Goal: Communication & Community: Answer question/provide support

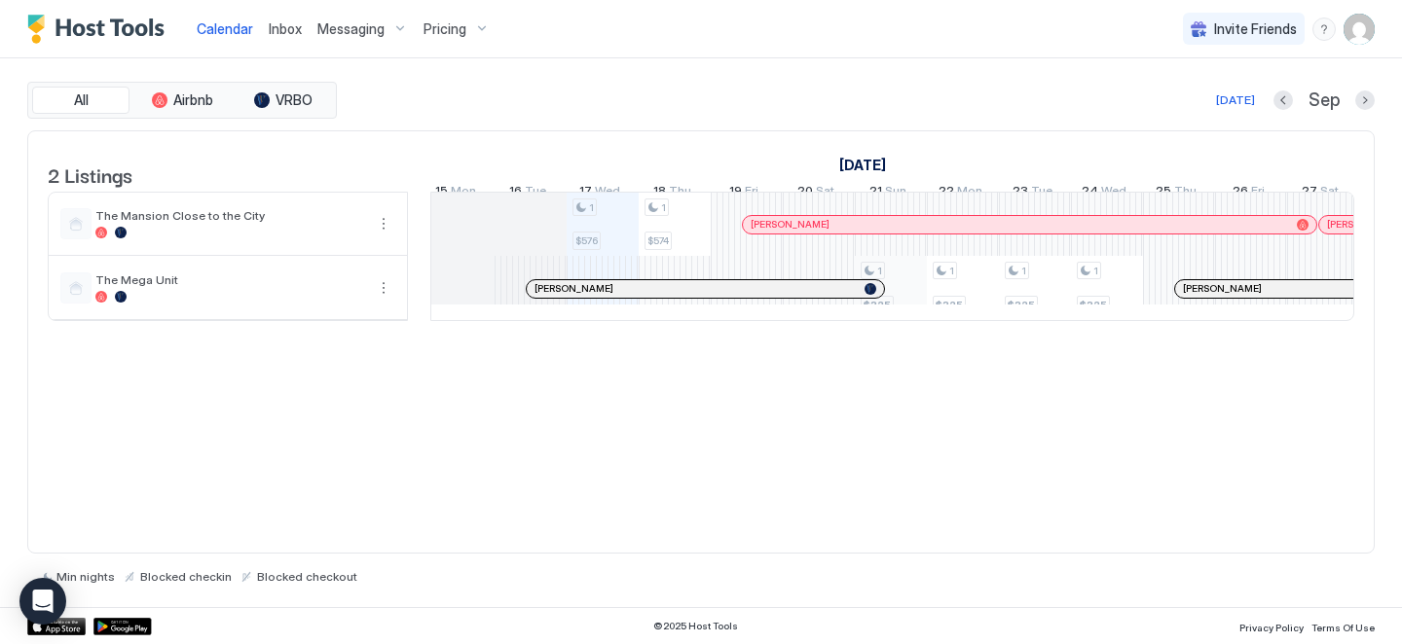
scroll to position [0, 945]
click at [286, 35] on span "Inbox" at bounding box center [285, 28] width 33 height 17
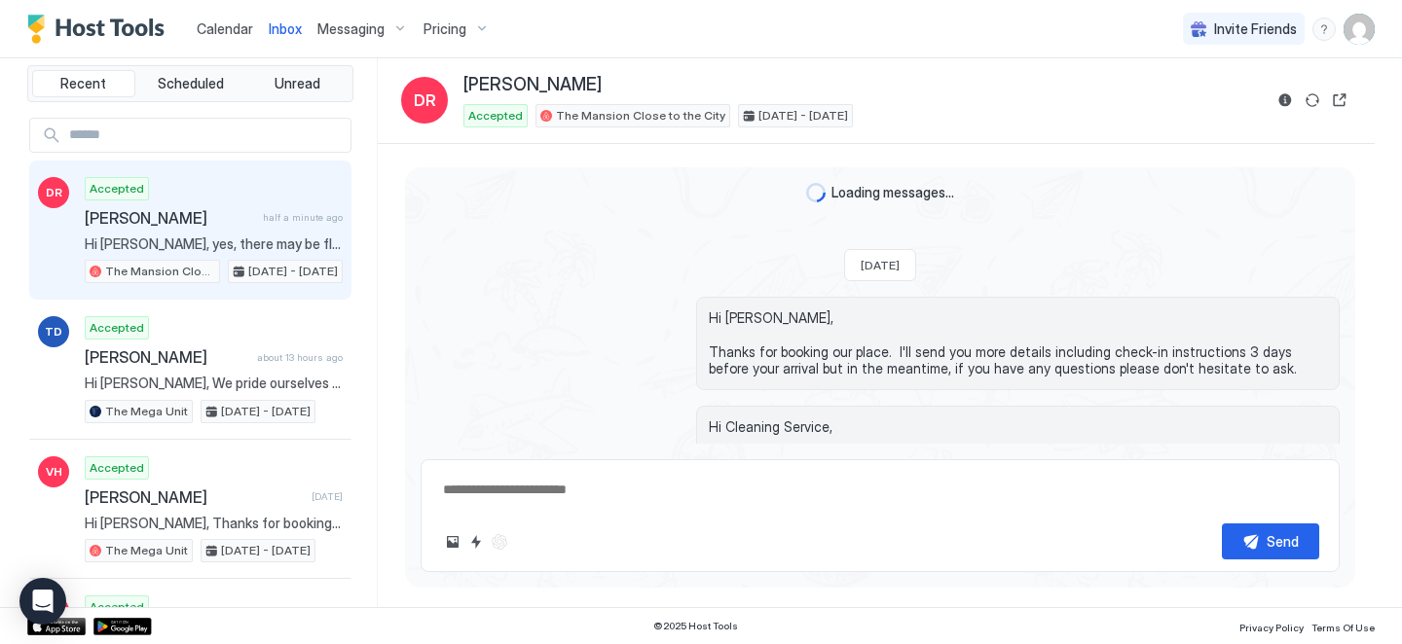
scroll to position [19, 0]
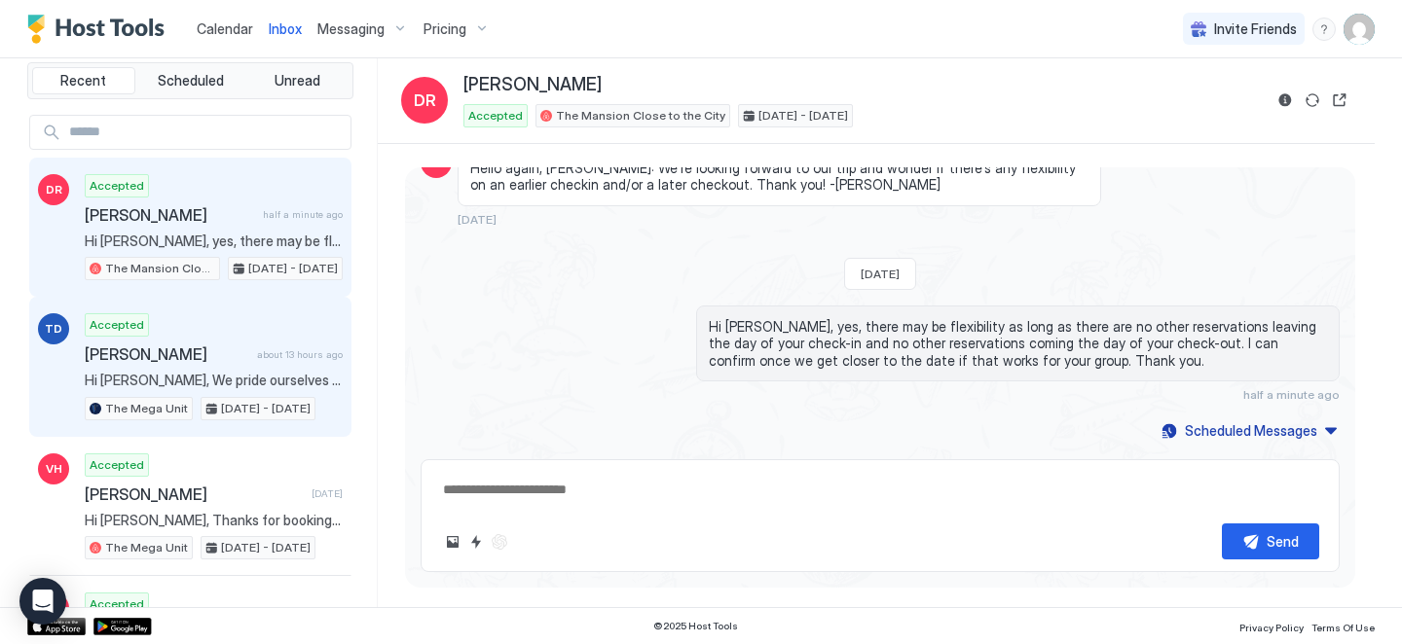
click at [241, 337] on div "Accepted Thomas Dillahunt about 13 hours ago Hi Thomas, We pride ourselves on p…" at bounding box center [214, 366] width 258 height 107
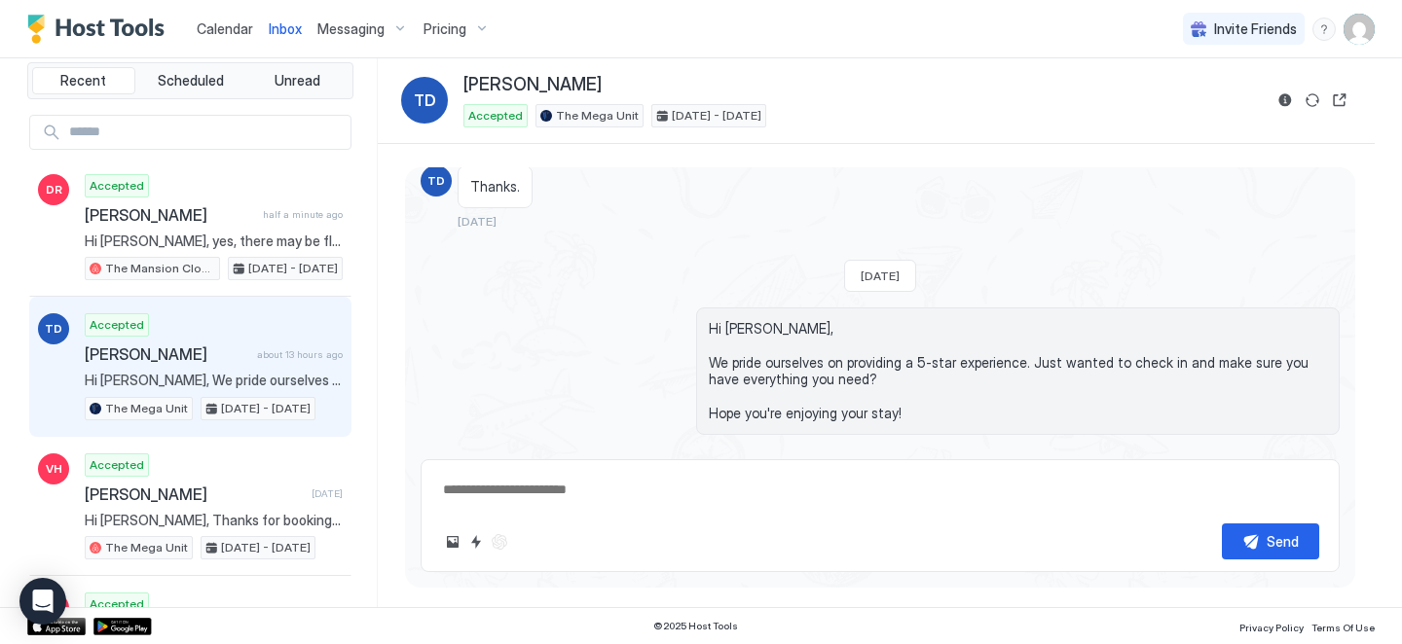
scroll to position [1336, 0]
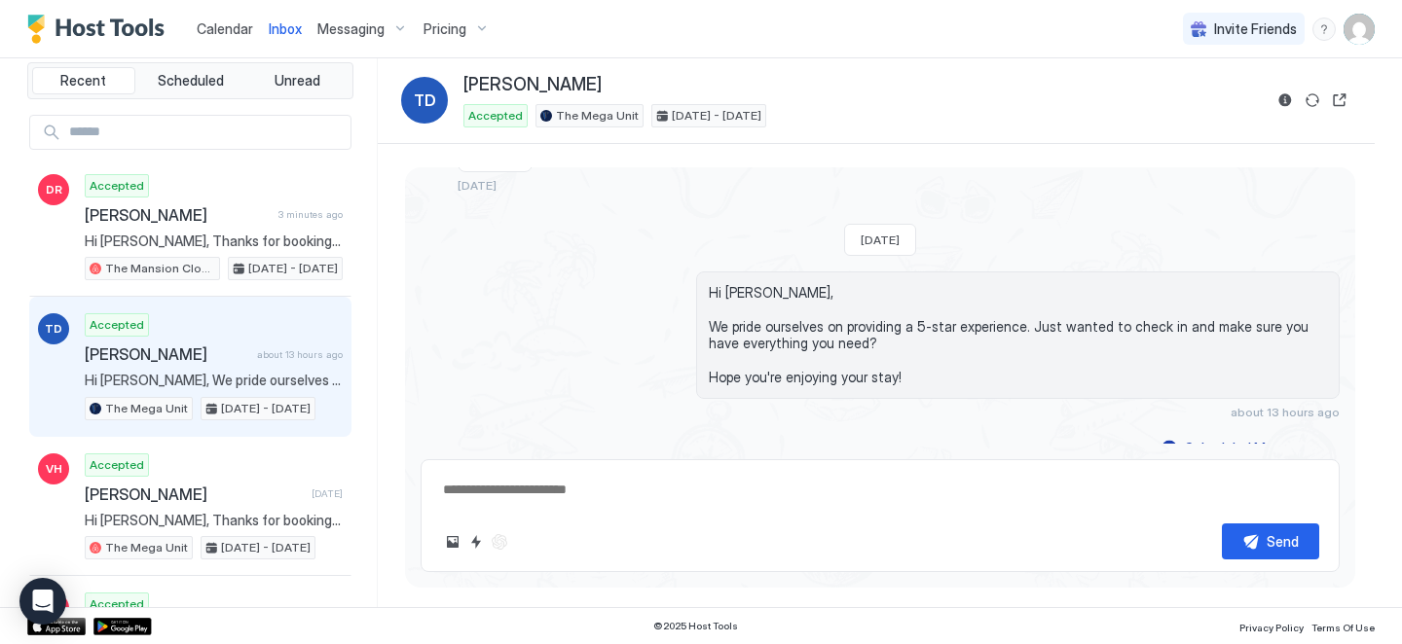
type textarea "*"
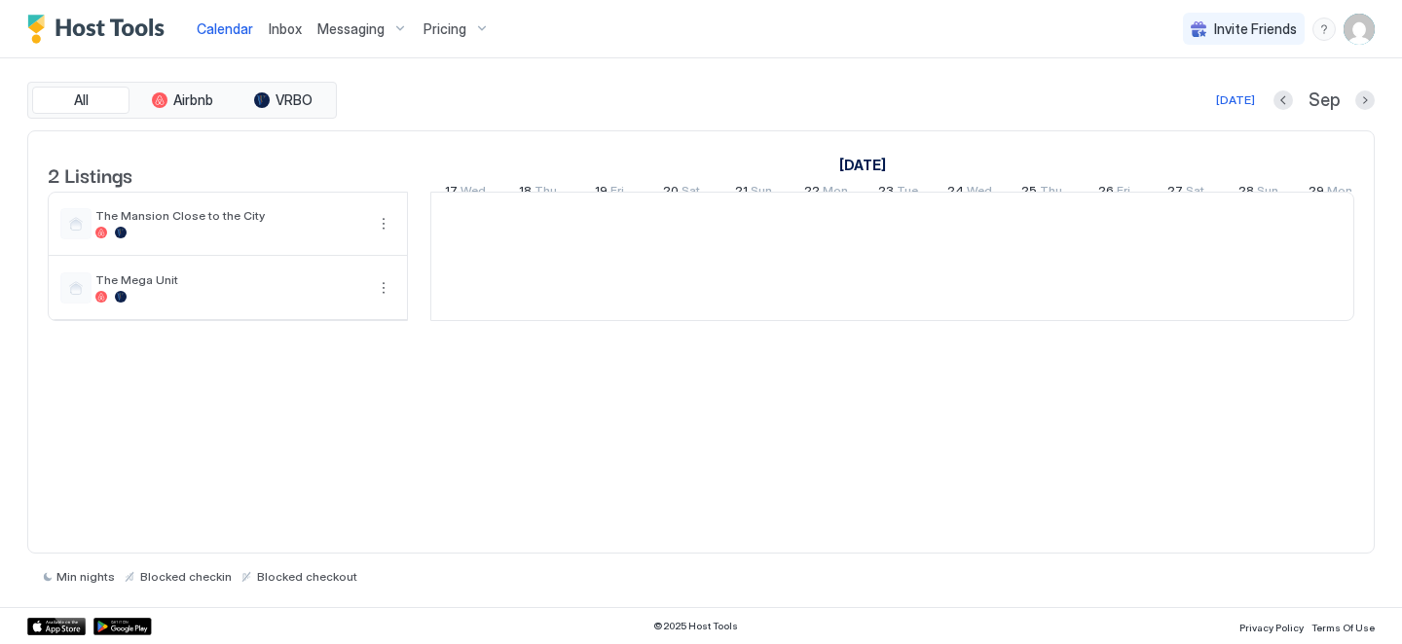
scroll to position [0, 1081]
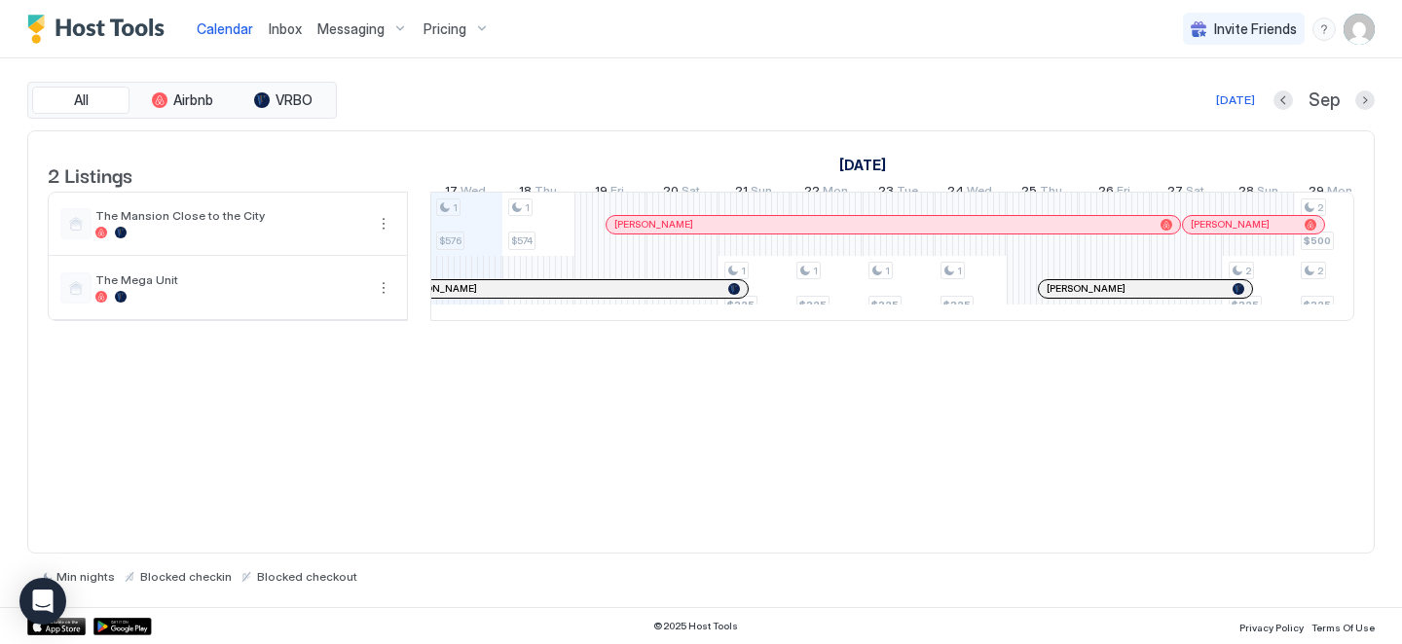
drag, startPoint x: 665, startPoint y: 304, endPoint x: 712, endPoint y: 112, distance: 197.4
click at [712, 112] on div "All Airbnb VRBO [DATE] [DATE] Listings [DATE] [DATE] 2 Tue 3 Wed 4 Thu 5 Fri 6 …" at bounding box center [700, 333] width 1347 height 502
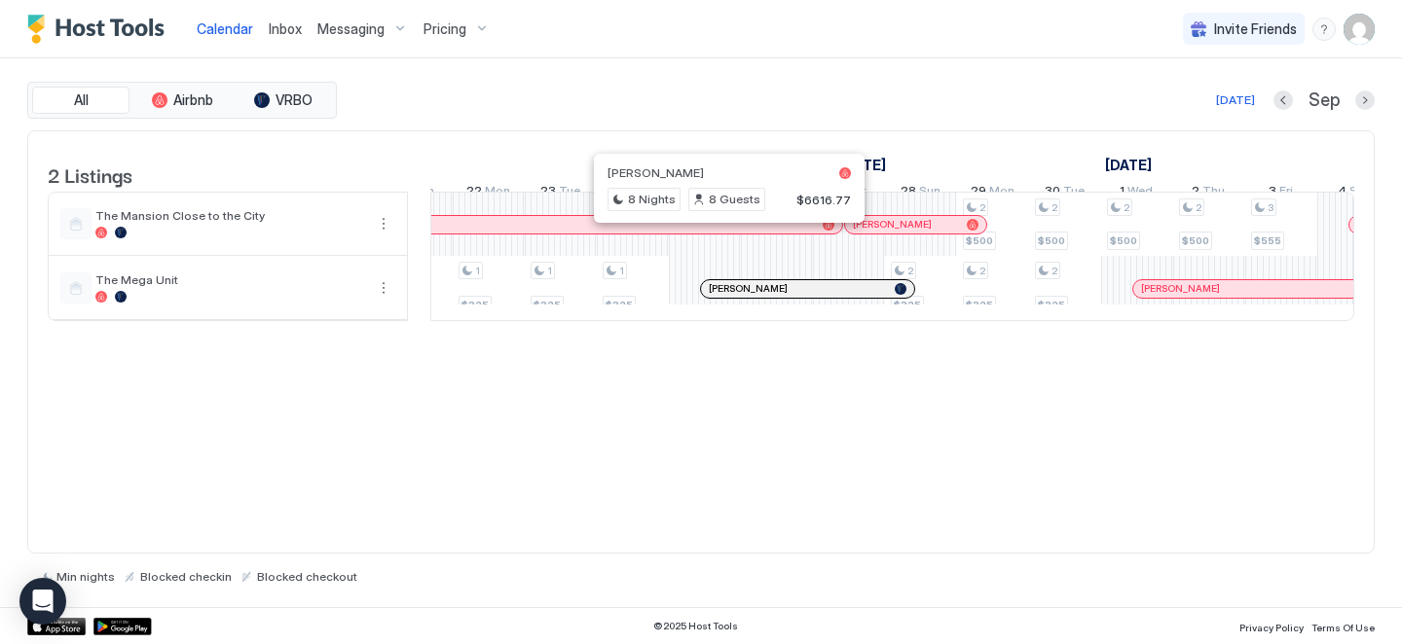
scroll to position [0, 1419]
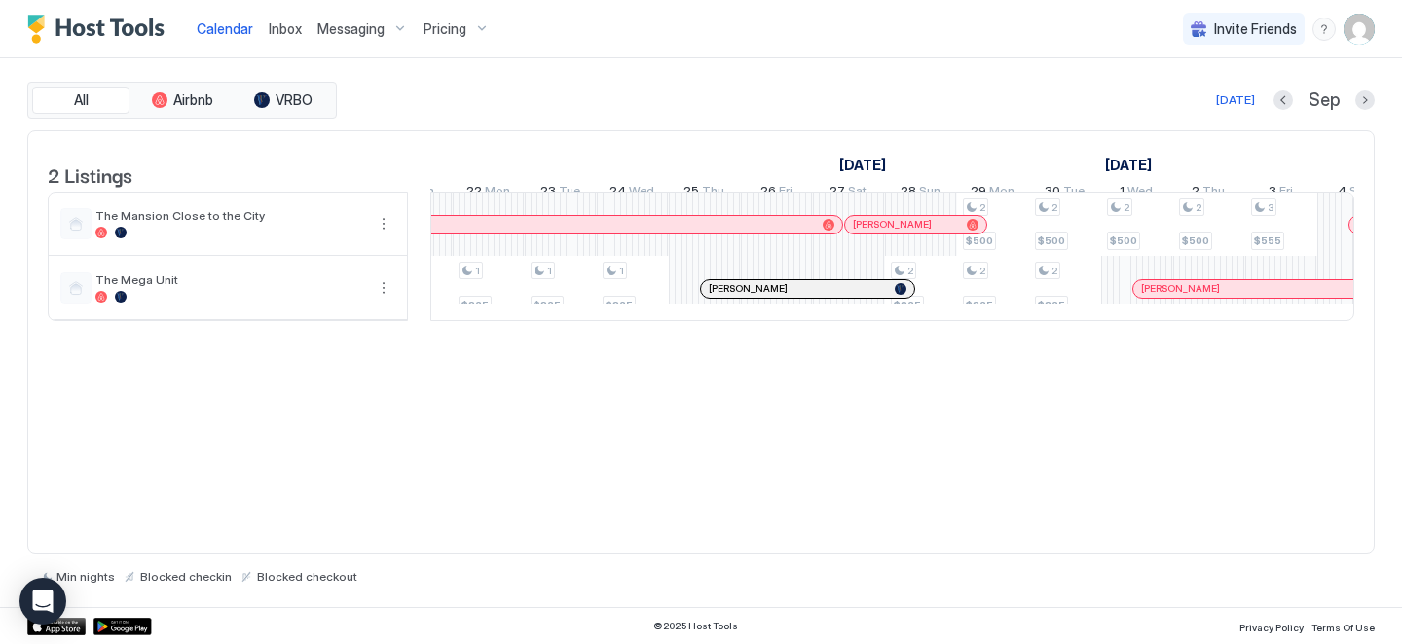
click at [720, 231] on div "[PERSON_NAME]" at bounding box center [545, 224] width 538 height 13
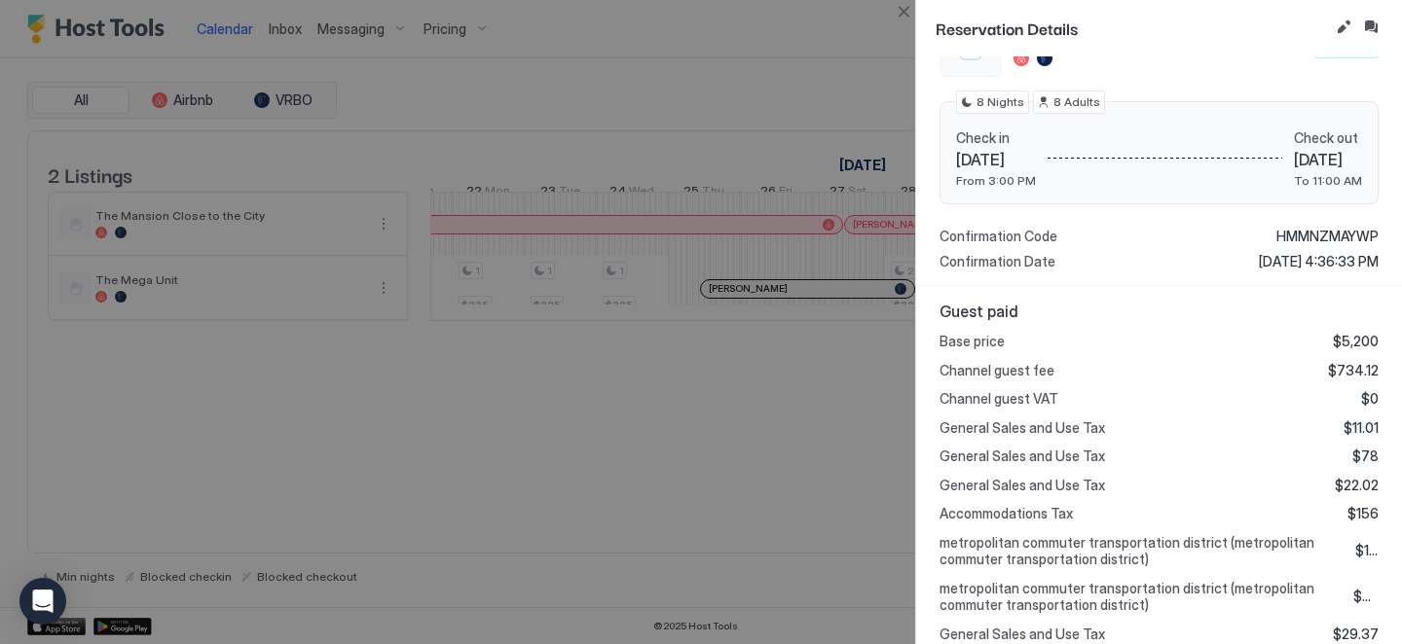
scroll to position [517, 0]
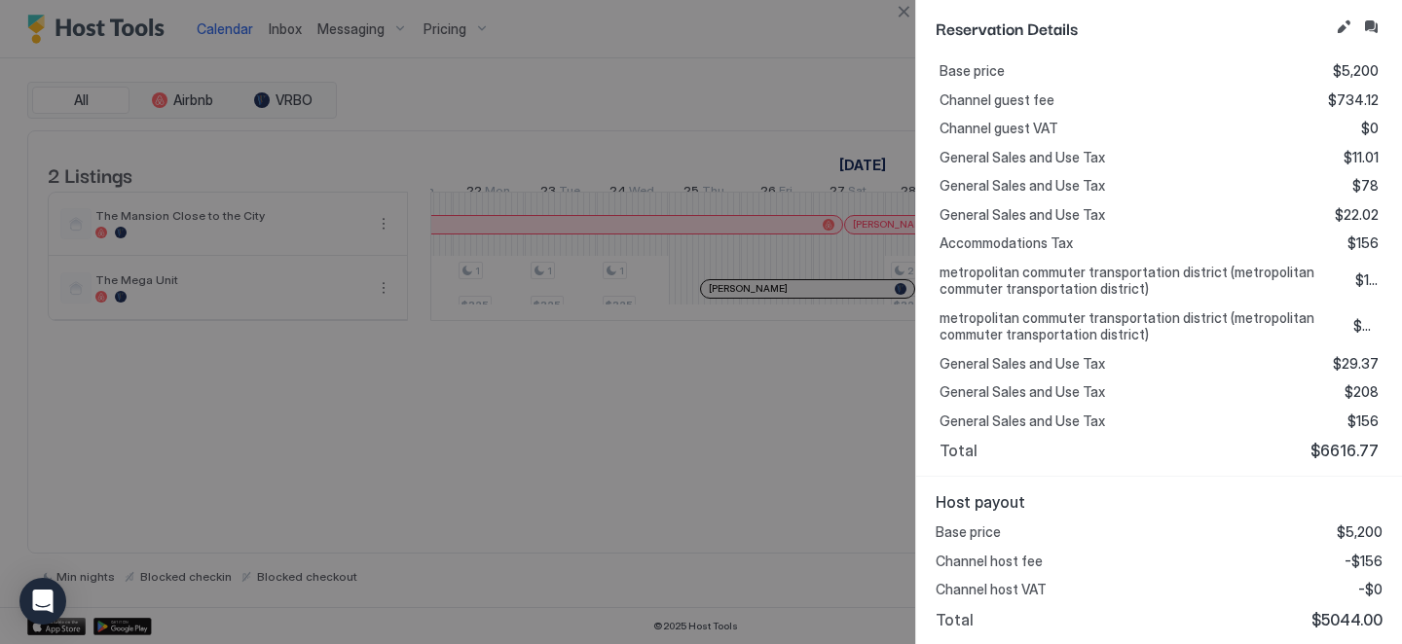
click at [803, 114] on div at bounding box center [701, 322] width 1402 height 644
click at [903, 8] on button "Close" at bounding box center [903, 11] width 23 height 23
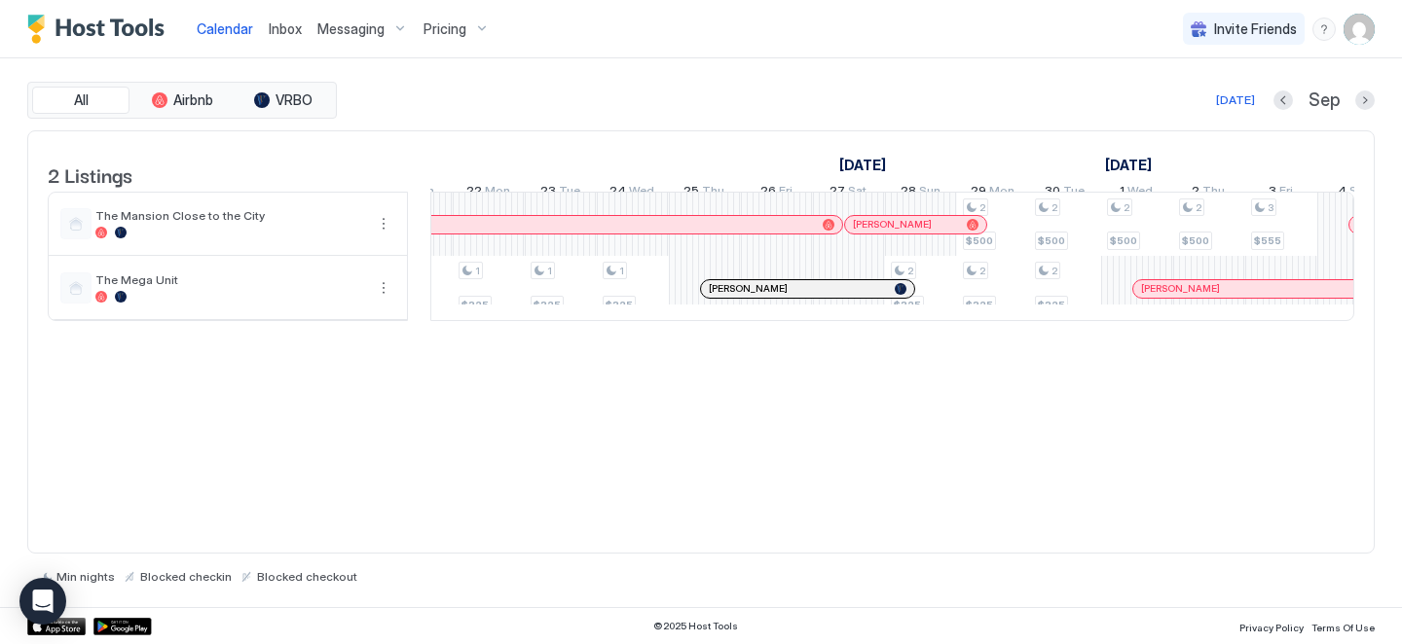
click at [903, 233] on div at bounding box center [904, 225] width 16 height 16
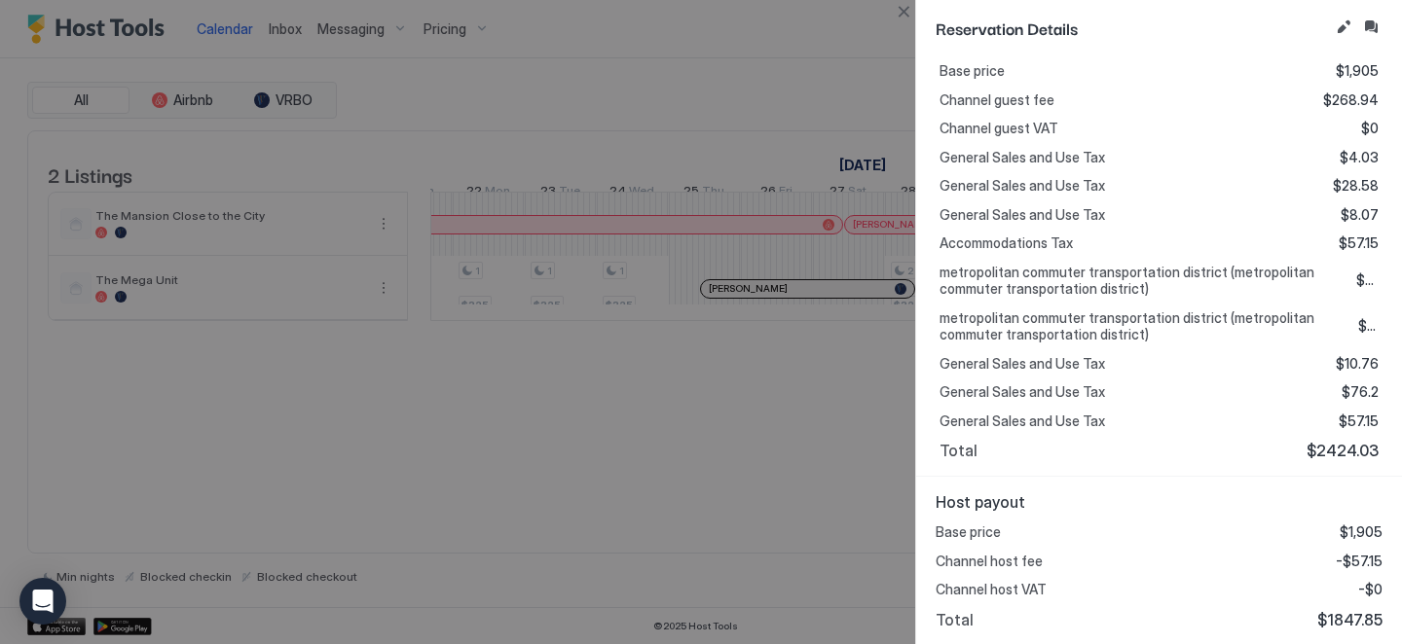
click at [872, 297] on div at bounding box center [701, 322] width 1402 height 644
click at [898, 9] on button "Close" at bounding box center [903, 11] width 23 height 23
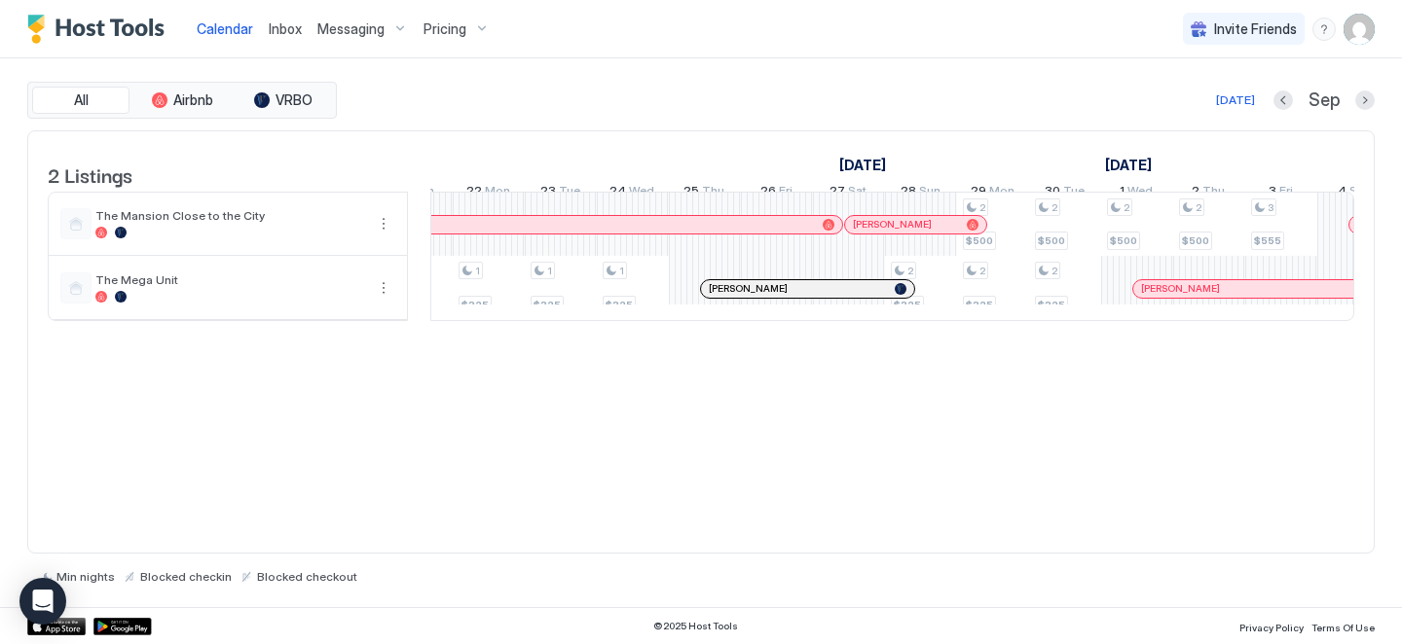
click at [0, 0] on div at bounding box center [0, 0] width 0 height 0
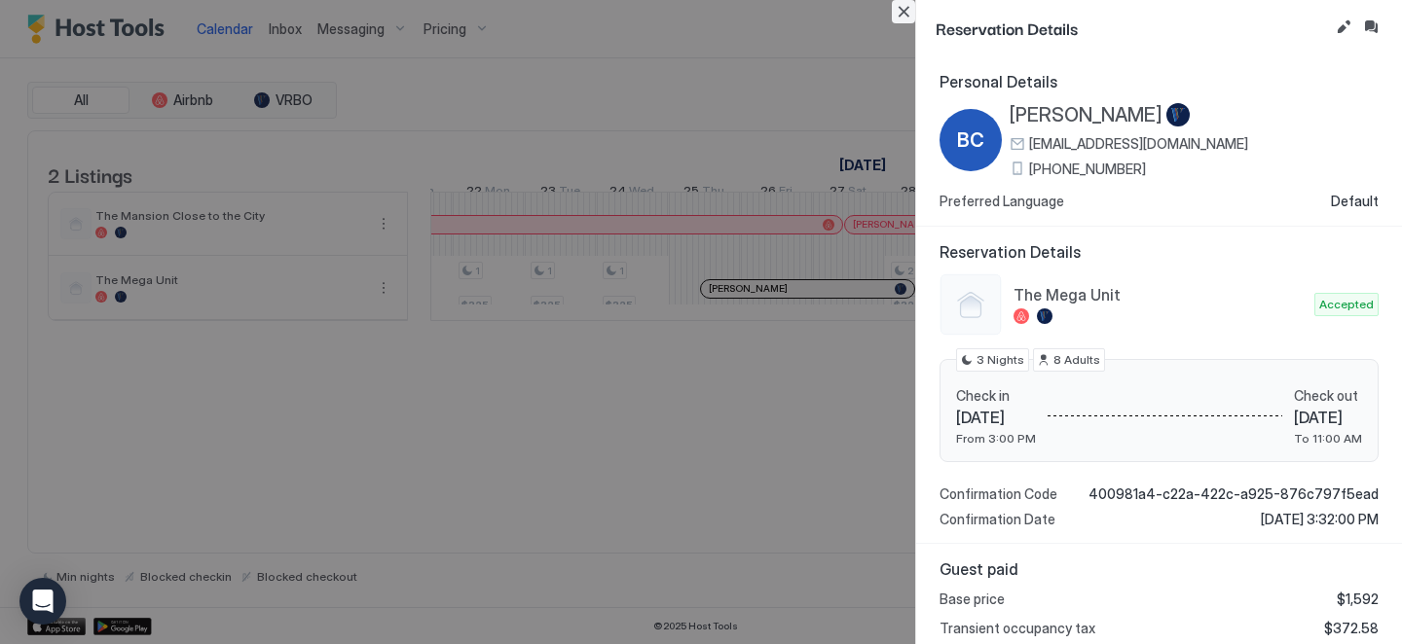
click at [906, 9] on button "Close" at bounding box center [903, 11] width 23 height 23
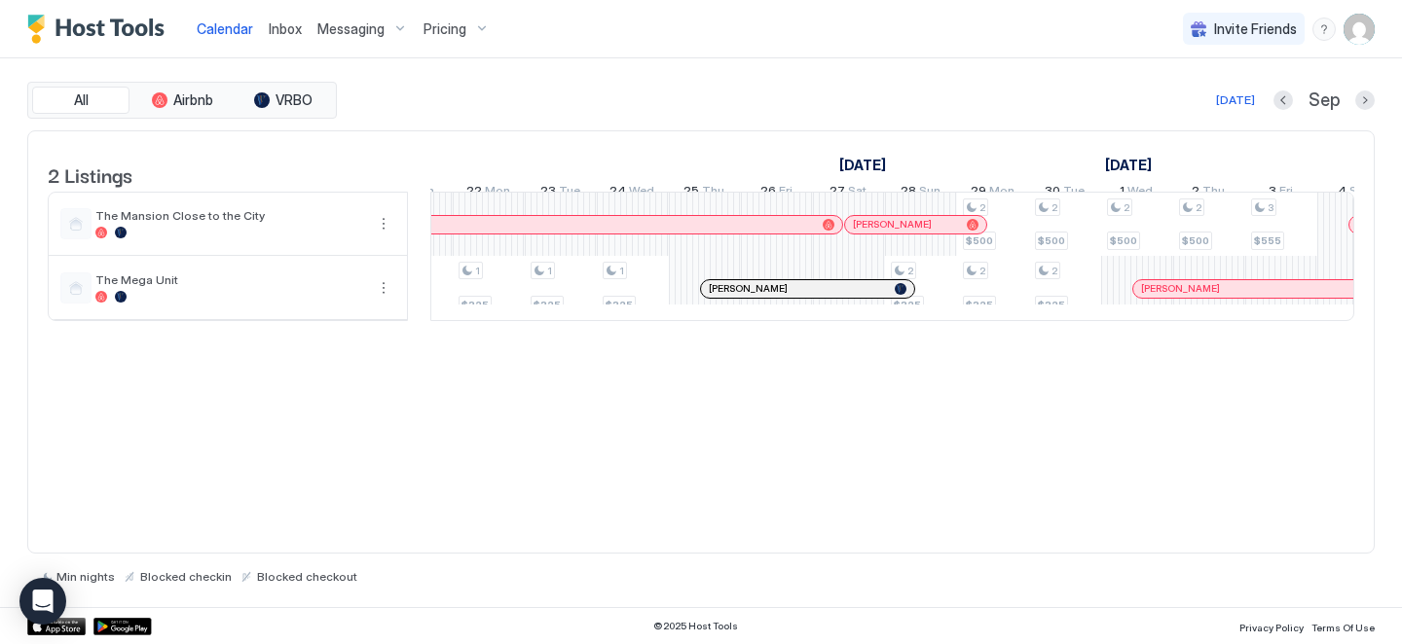
click at [879, 297] on div at bounding box center [879, 289] width 16 height 16
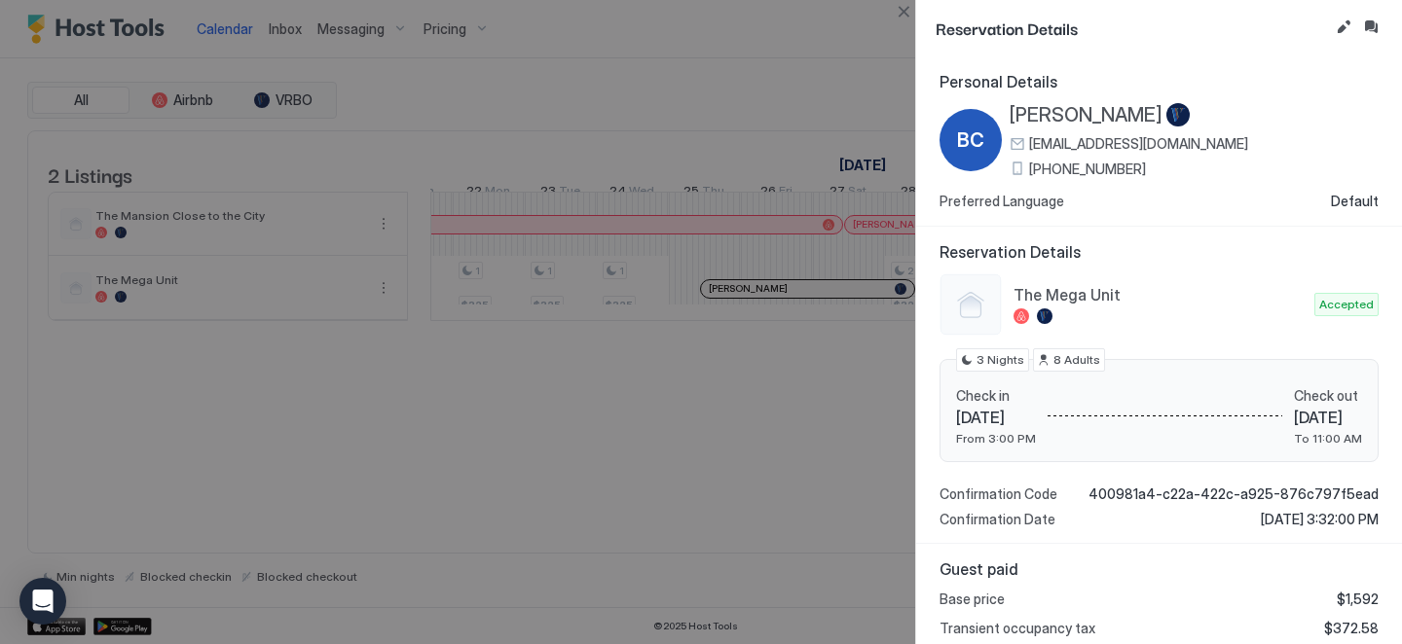
scroll to position [294, 0]
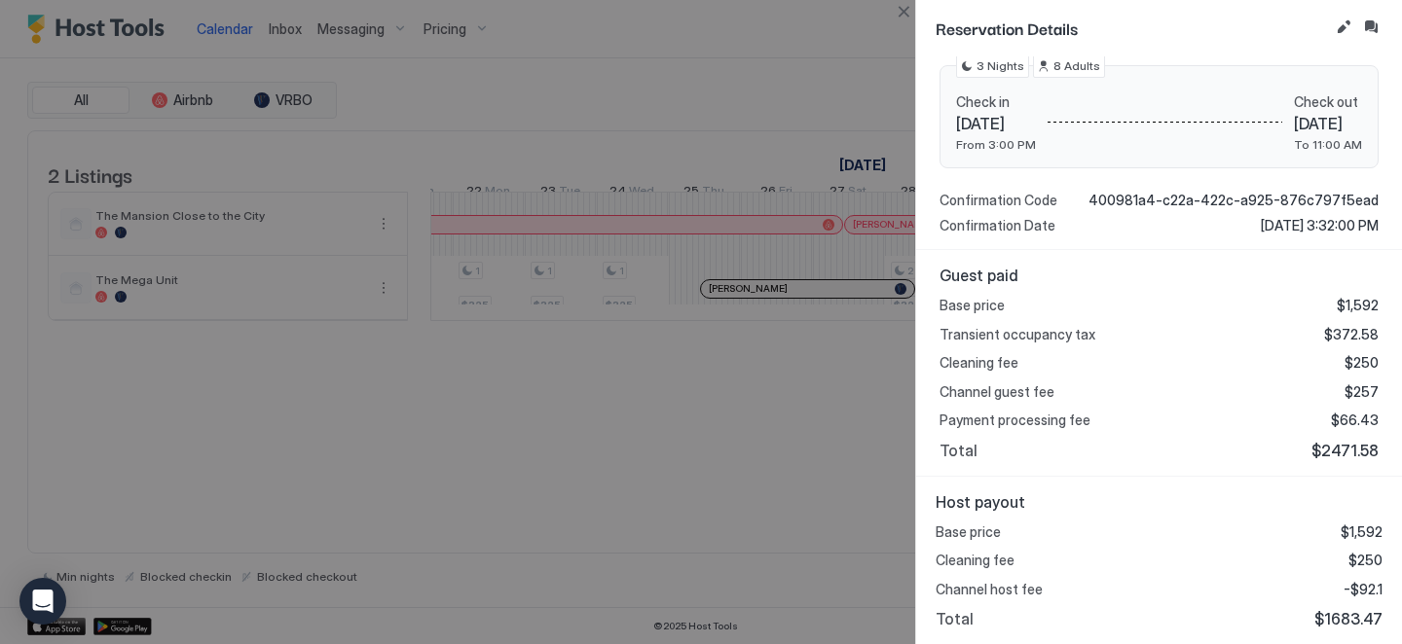
click at [825, 334] on div at bounding box center [701, 322] width 1402 height 644
click at [910, 13] on button "Close" at bounding box center [903, 11] width 23 height 23
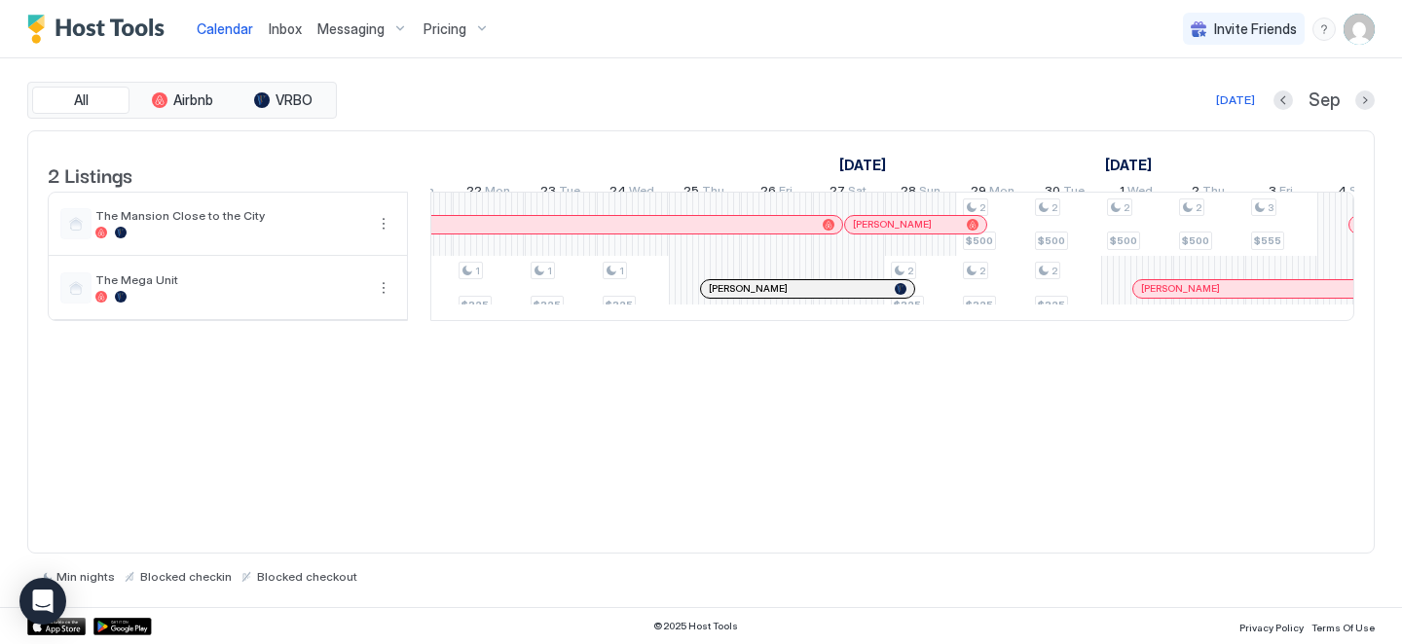
click at [899, 233] on div at bounding box center [900, 225] width 16 height 16
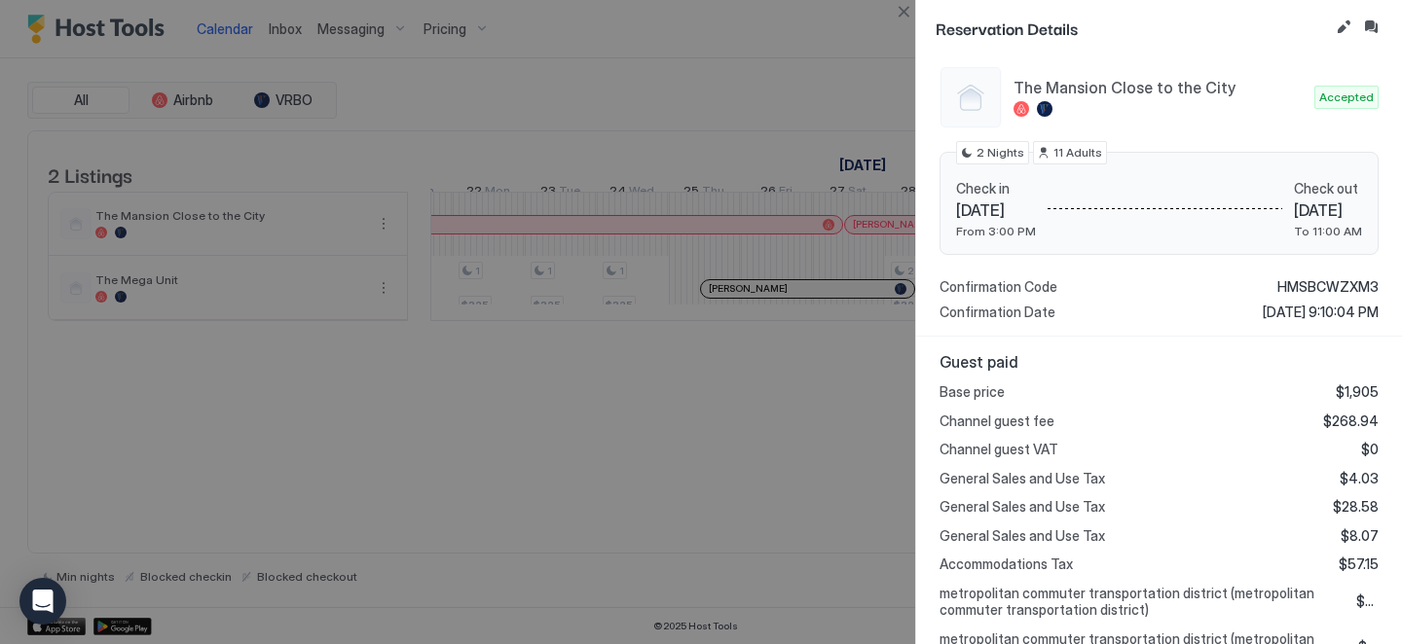
scroll to position [517, 0]
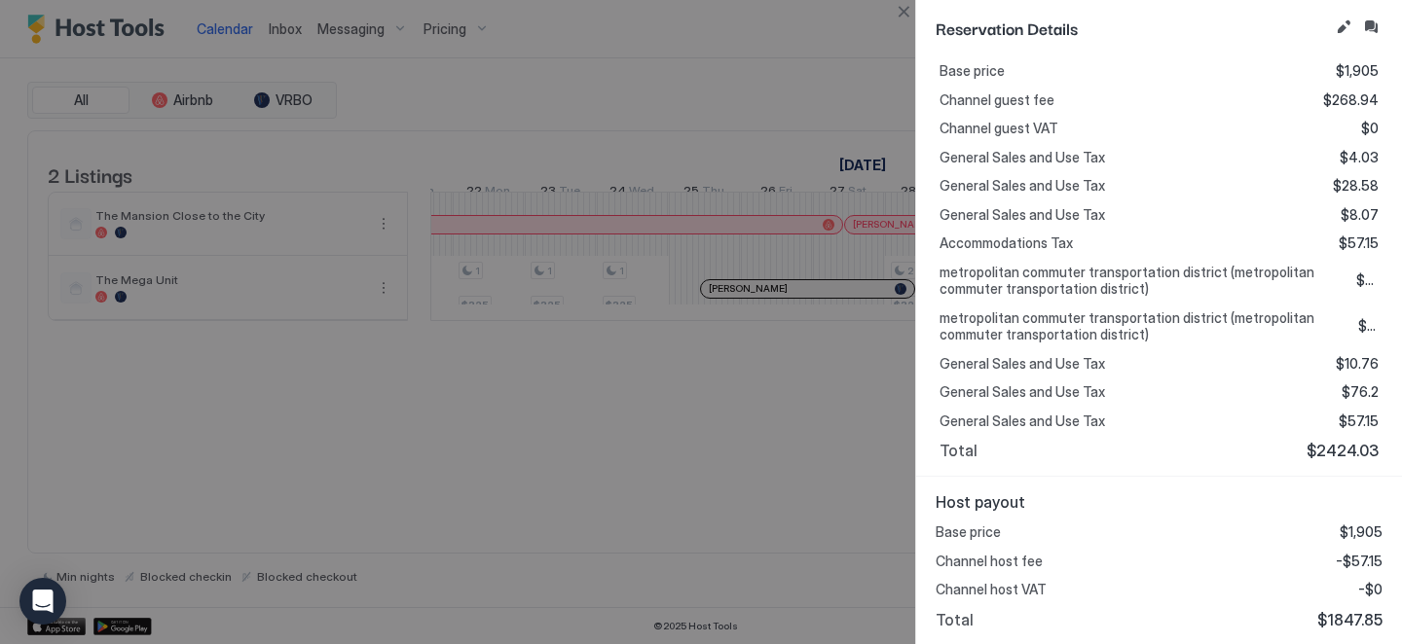
click at [834, 246] on div at bounding box center [701, 322] width 1402 height 644
click at [845, 314] on div at bounding box center [701, 322] width 1402 height 644
click at [901, 14] on button "Close" at bounding box center [903, 11] width 23 height 23
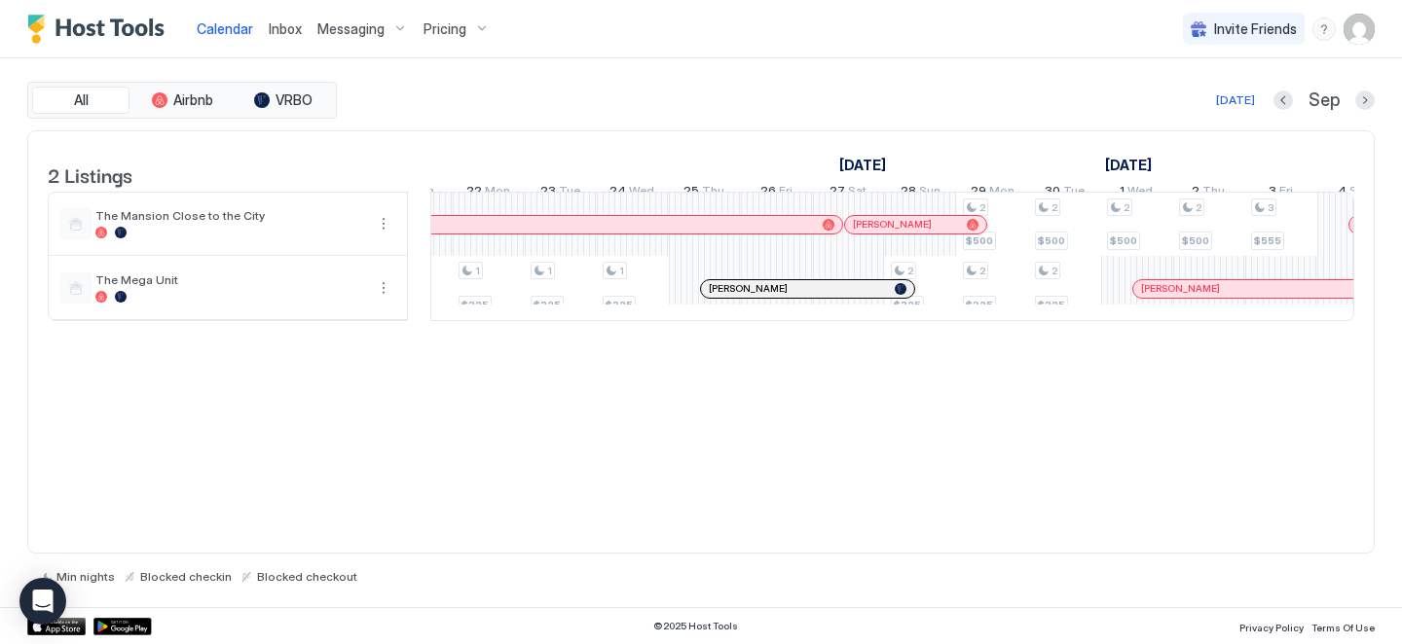
click at [875, 298] on div "[PERSON_NAME]" at bounding box center [807, 289] width 213 height 18
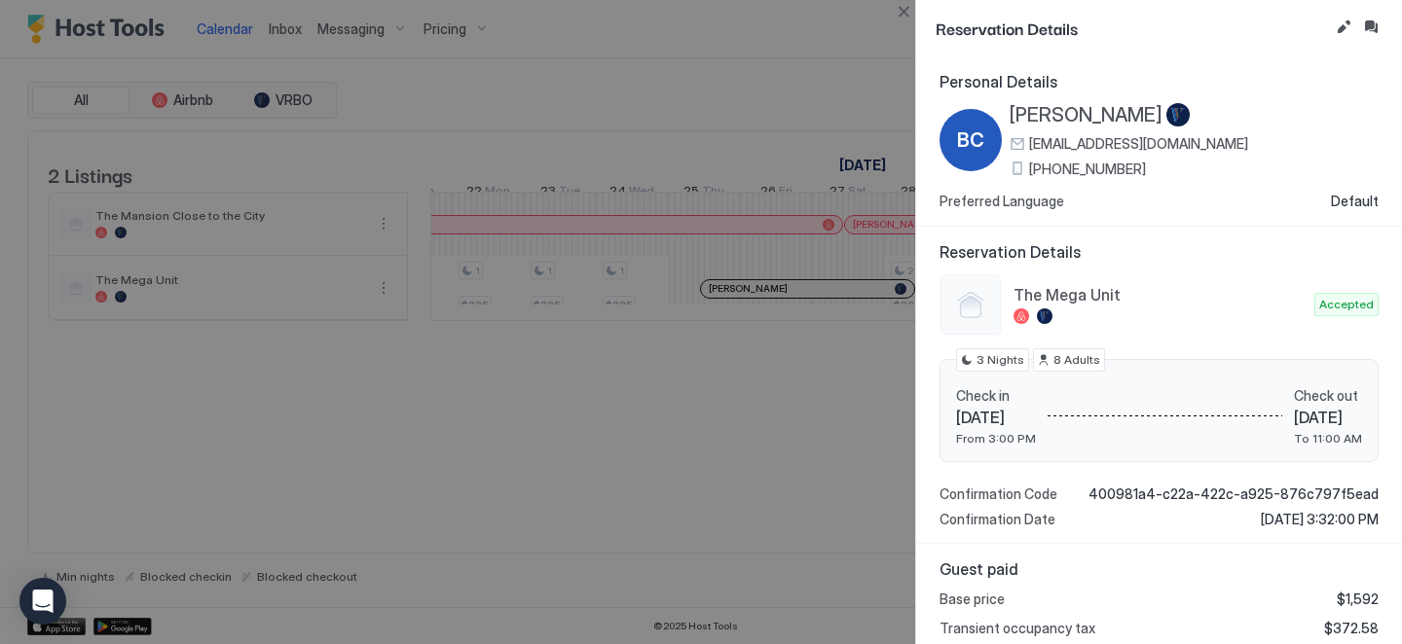
scroll to position [294, 0]
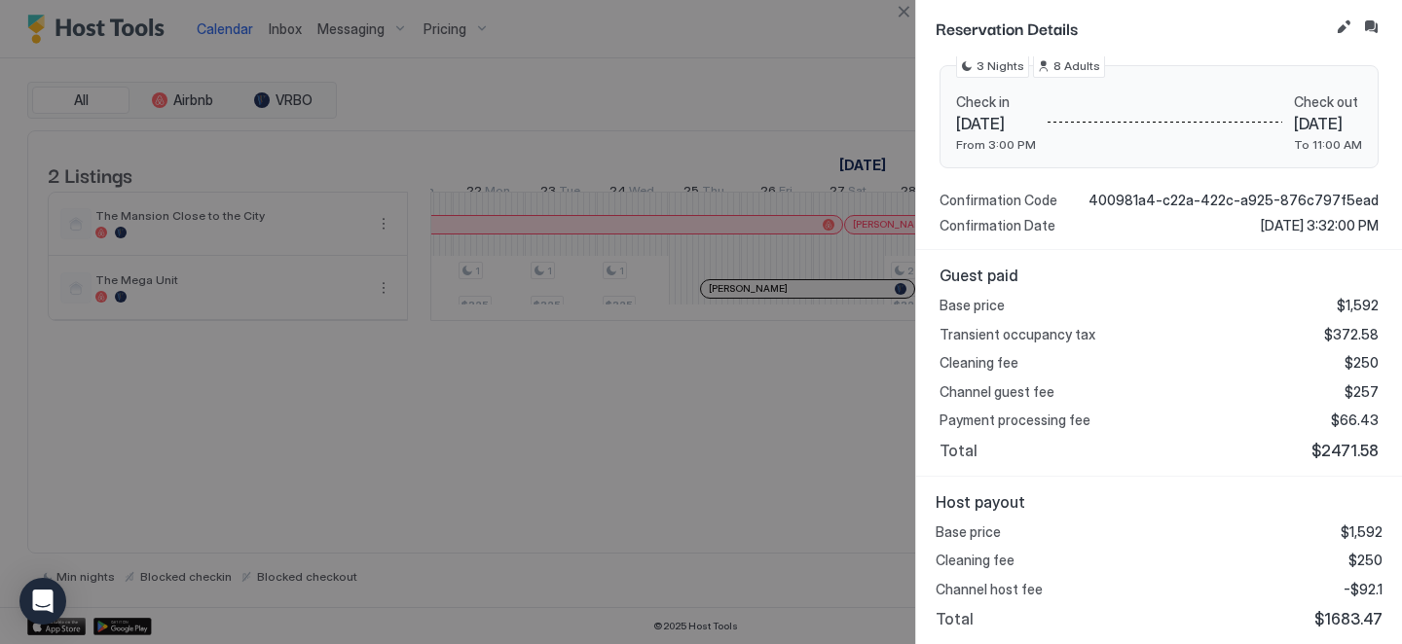
click at [833, 385] on div at bounding box center [701, 322] width 1402 height 644
click at [911, 6] on button "Close" at bounding box center [903, 11] width 23 height 23
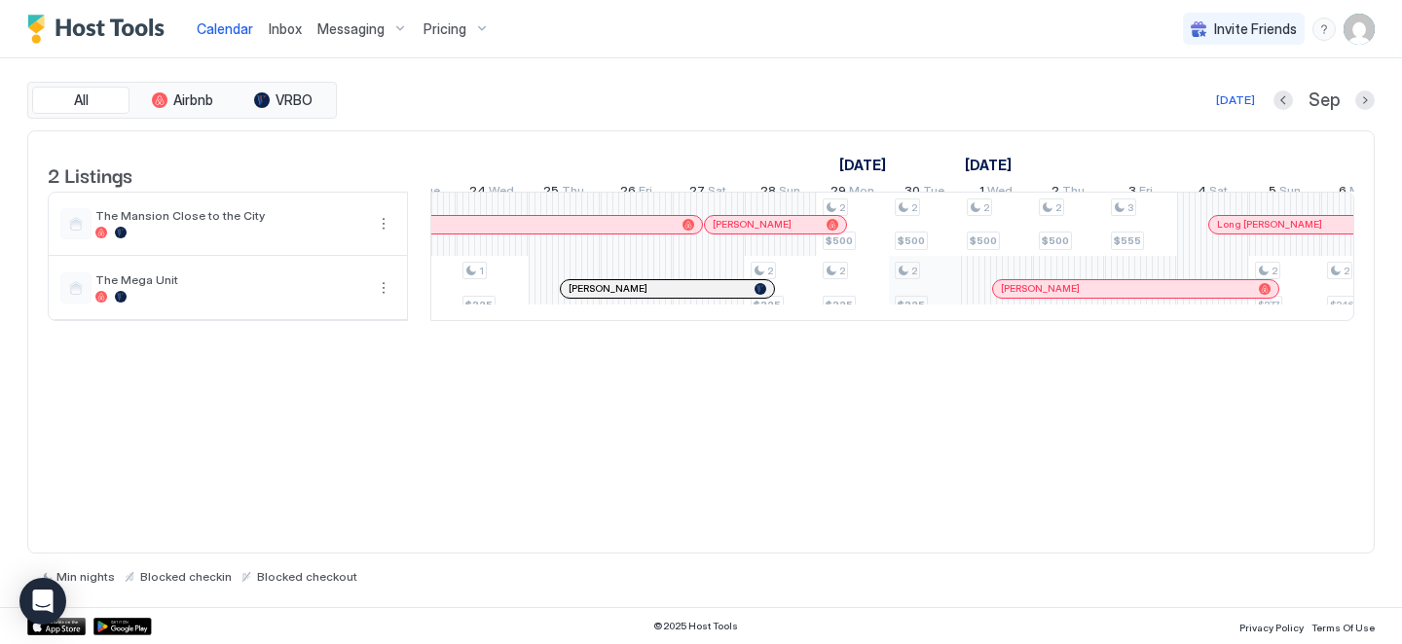
scroll to position [0, 0]
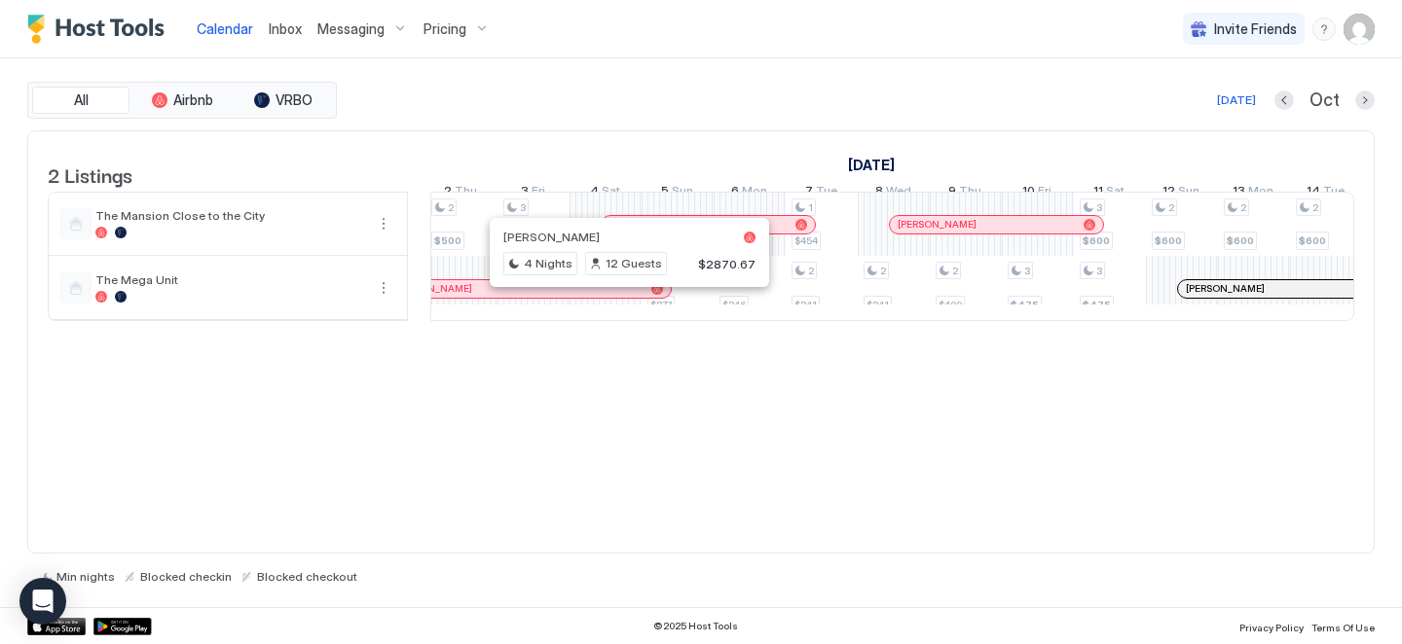
click at [621, 297] on div at bounding box center [621, 289] width 16 height 16
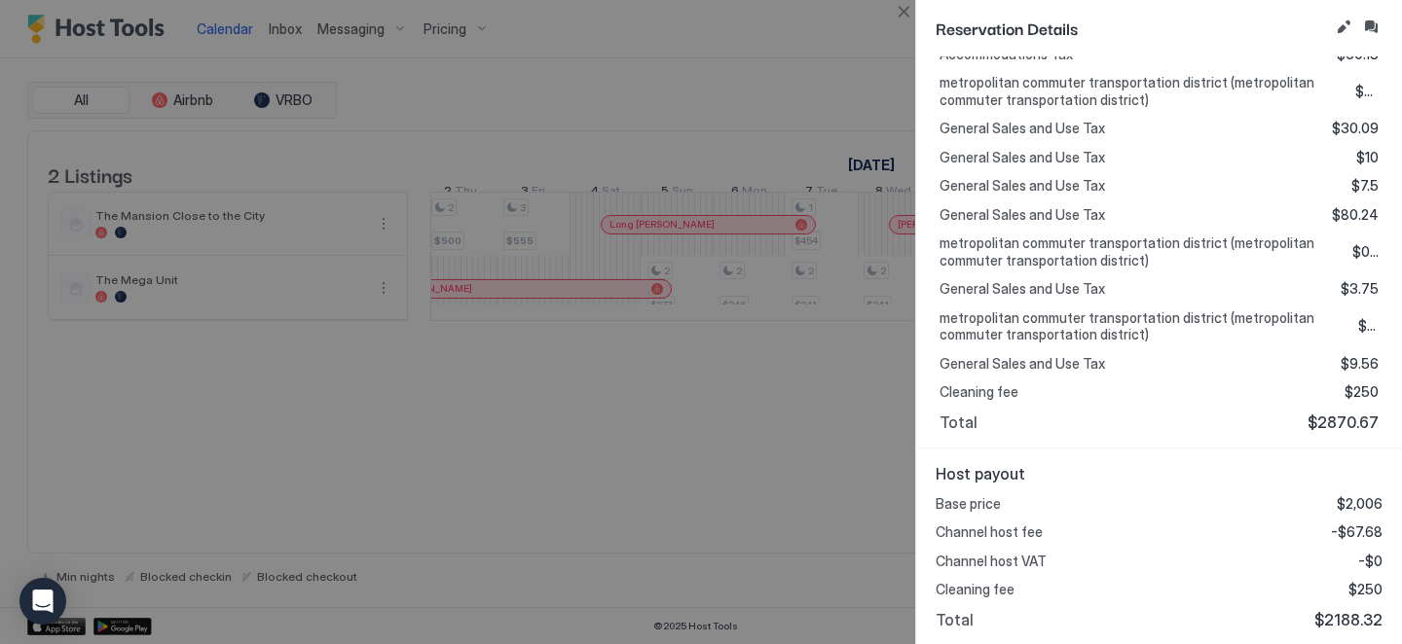
click at [858, 458] on div at bounding box center [701, 322] width 1402 height 644
click at [893, 4] on button "Close" at bounding box center [903, 11] width 23 height 23
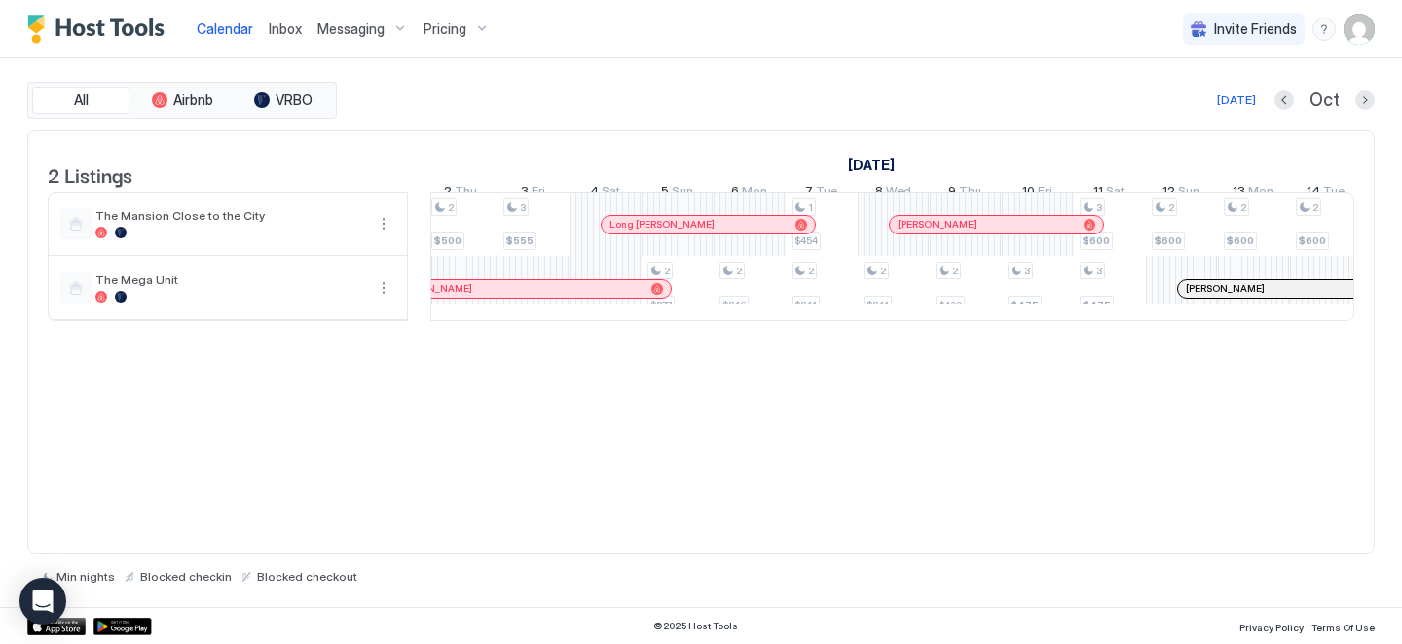
click at [782, 256] on div at bounding box center [750, 224] width 72 height 63
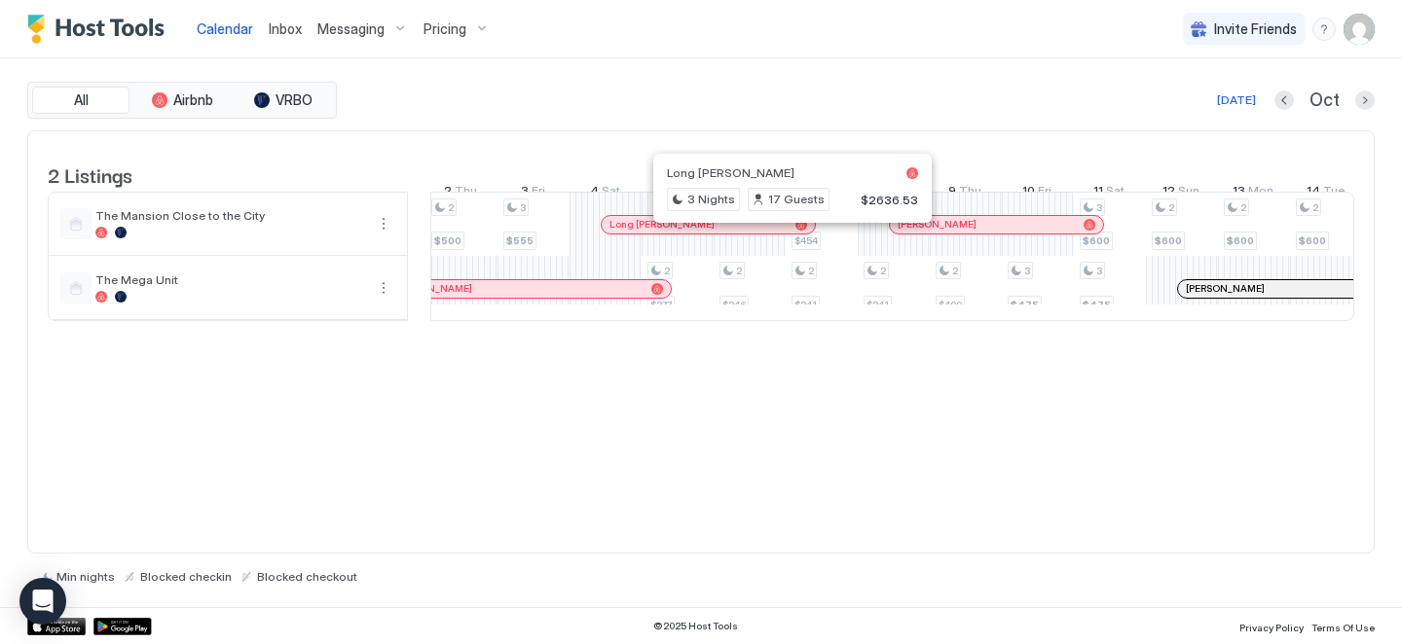
click at [784, 233] on div at bounding box center [784, 225] width 16 height 16
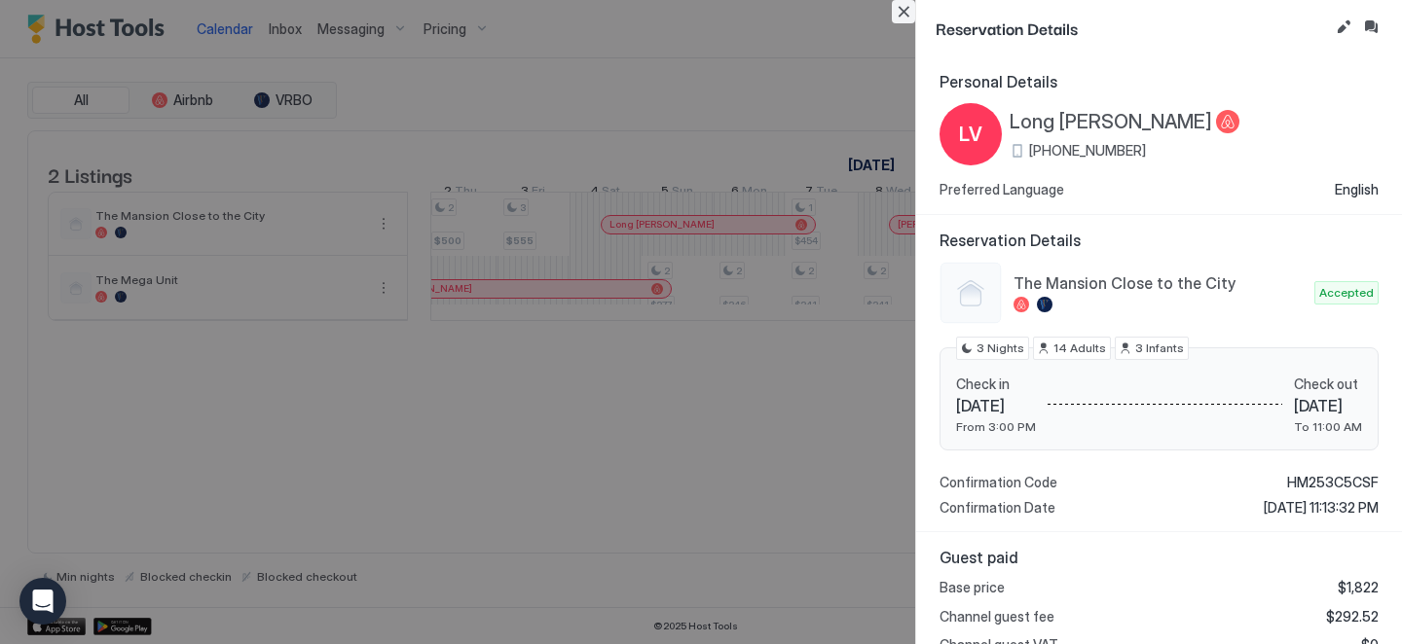
click at [905, 10] on button "Close" at bounding box center [903, 11] width 23 height 23
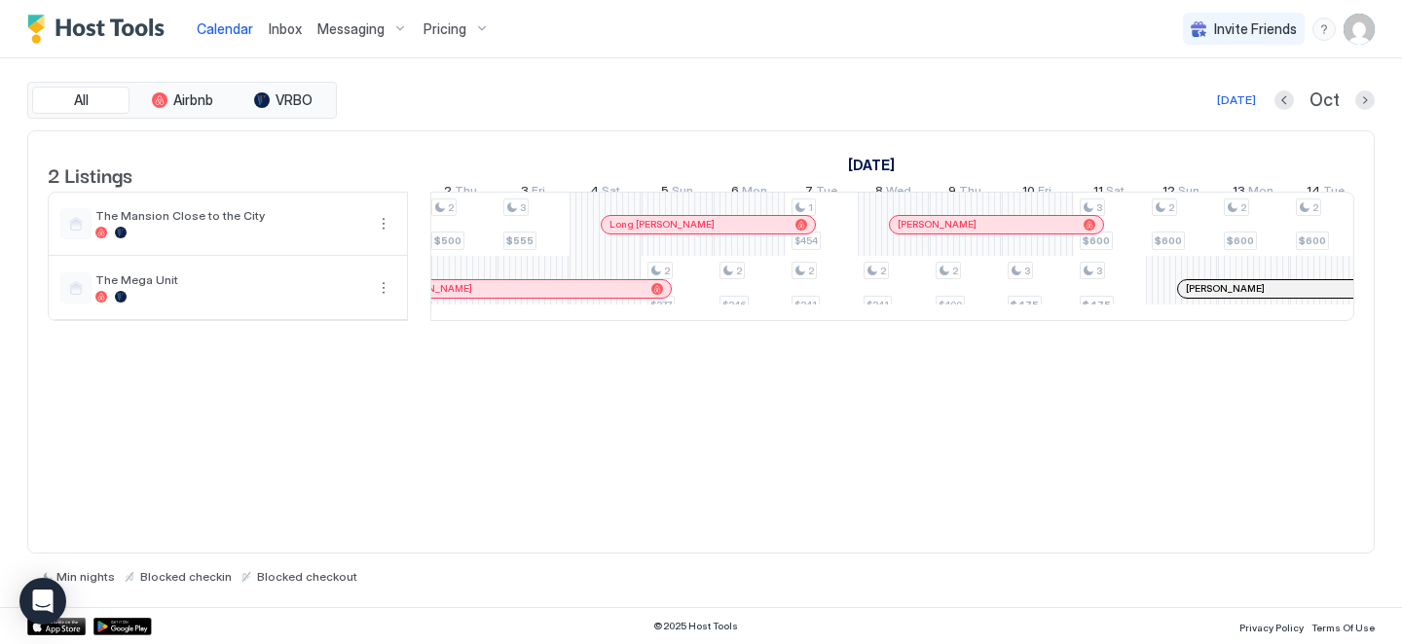
click at [844, 414] on div "2 Listings [DATE] [DATE] 2 Tue 3 Wed 4 Thu 5 Fri 6 Sat 7 Sun 8 Mon 9 Tue 10 Wed…" at bounding box center [700, 342] width 1347 height 424
